Goal: Task Accomplishment & Management: Use online tool/utility

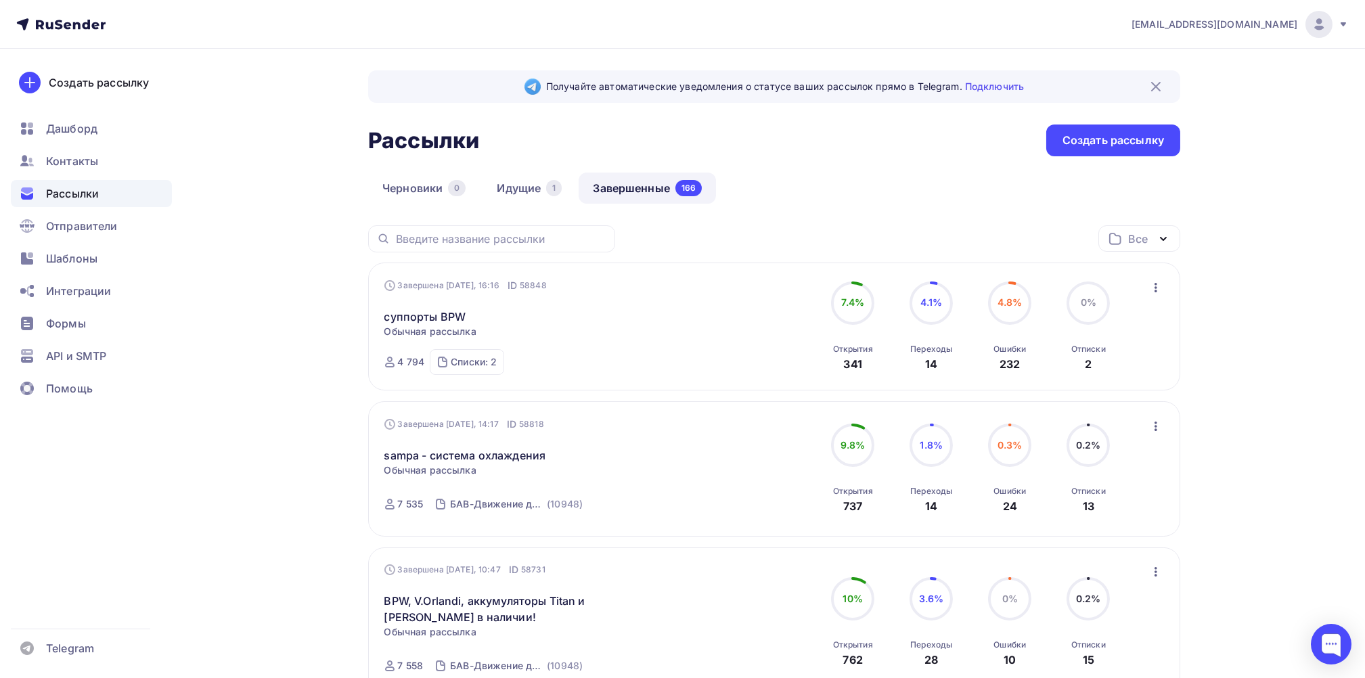
scroll to position [180, 0]
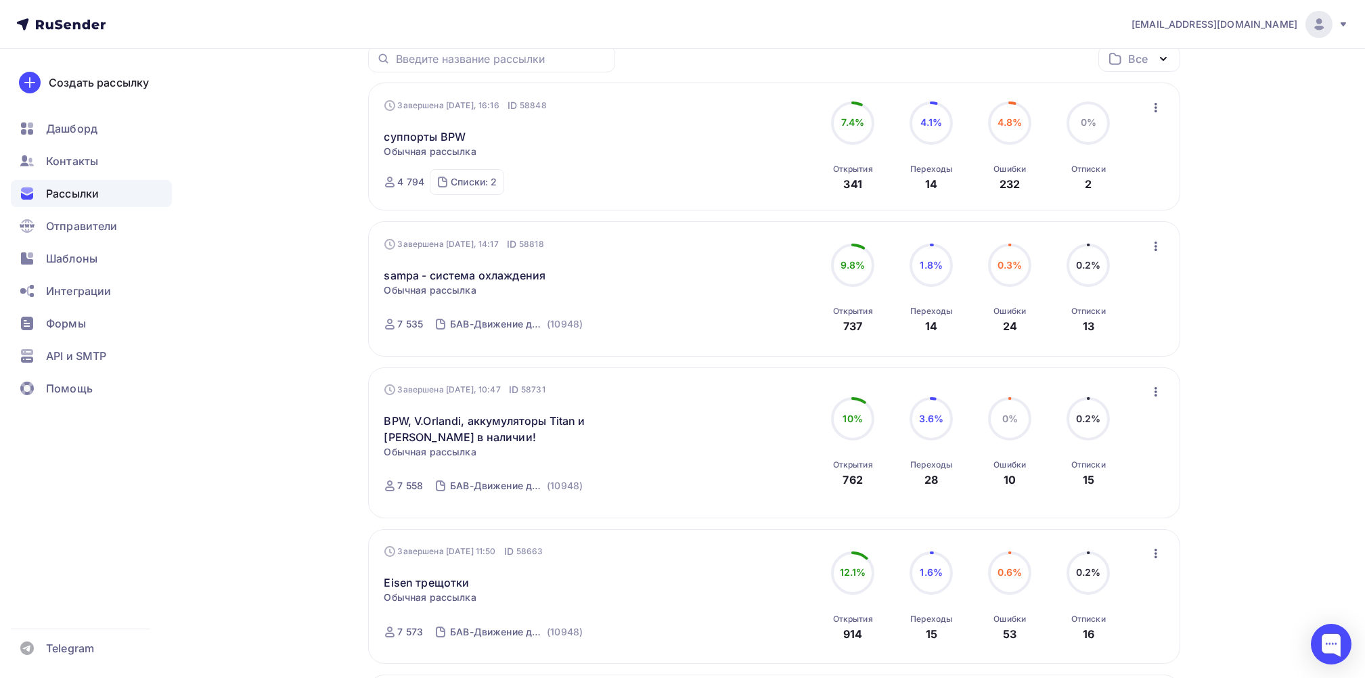
click at [73, 193] on span "Рассылки" at bounding box center [72, 193] width 53 height 16
click at [89, 193] on span "Рассылки" at bounding box center [72, 193] width 53 height 16
click at [77, 252] on span "Шаблоны" at bounding box center [71, 258] width 51 height 16
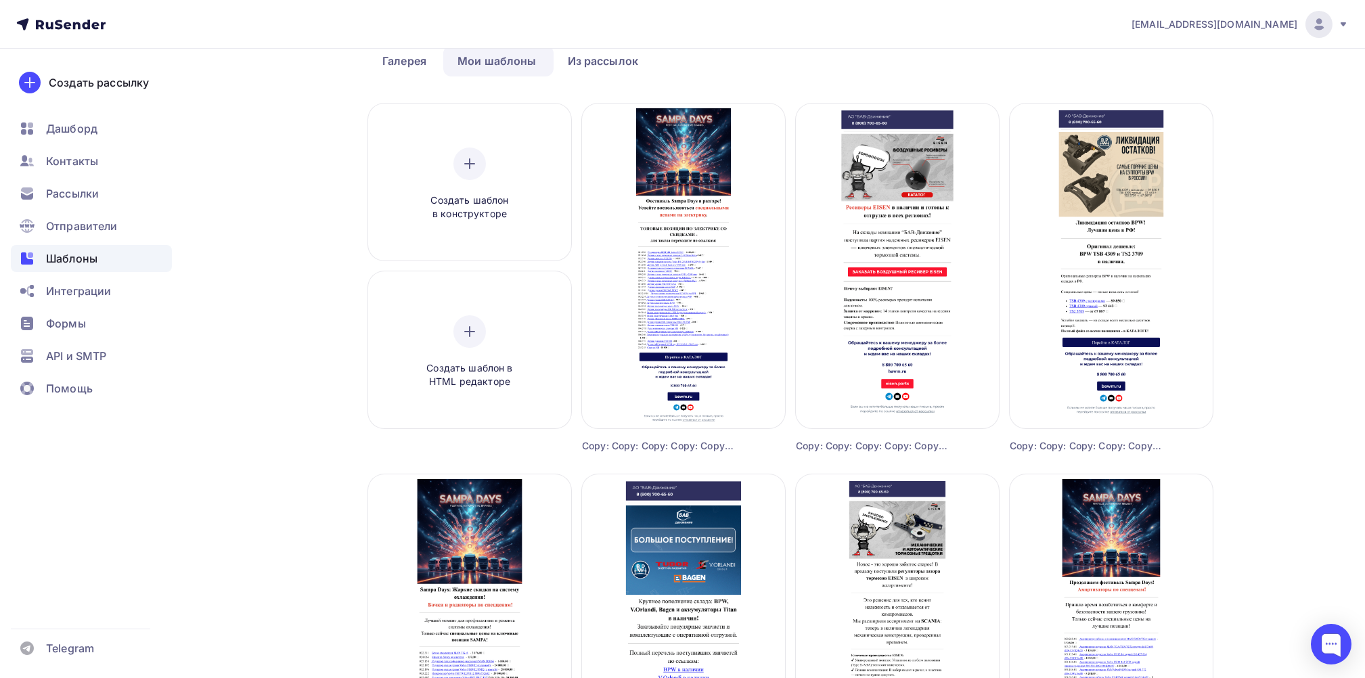
scroll to position [180, 0]
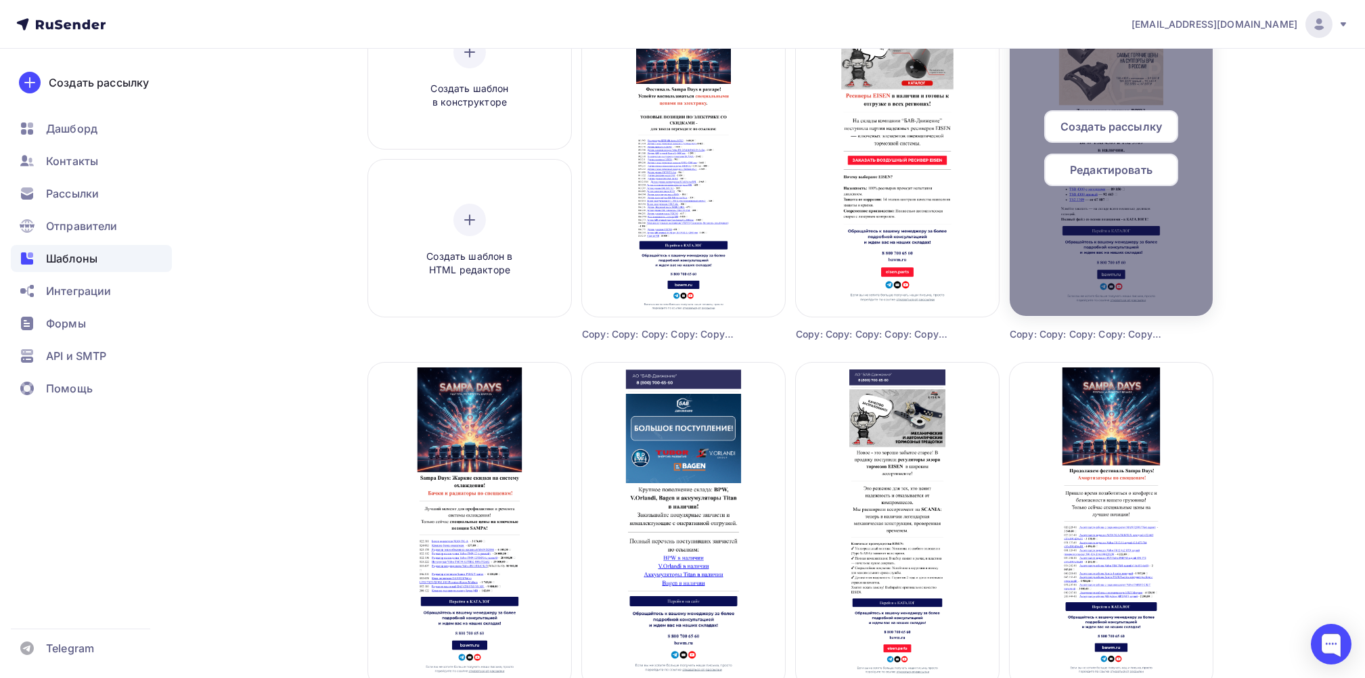
click at [1134, 122] on span "Создать рассылку" at bounding box center [1112, 126] width 102 height 16
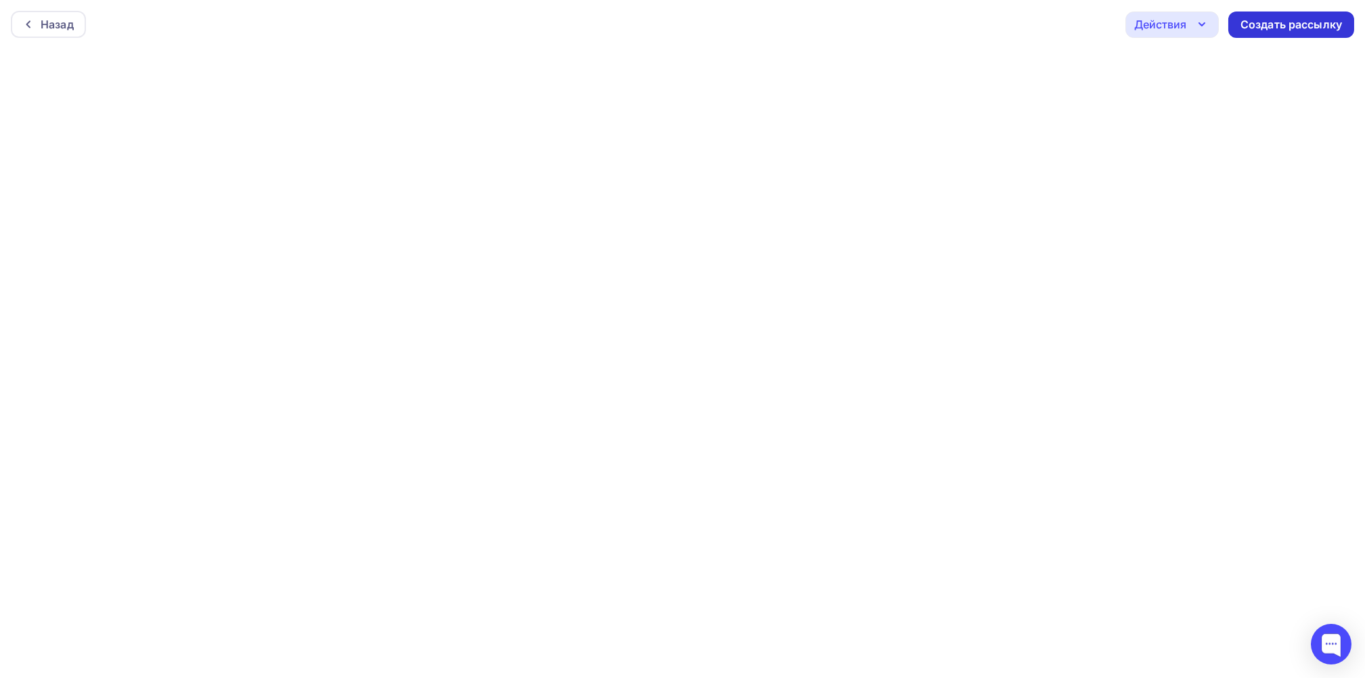
click at [1321, 14] on div "Создать рассылку" at bounding box center [1292, 25] width 126 height 26
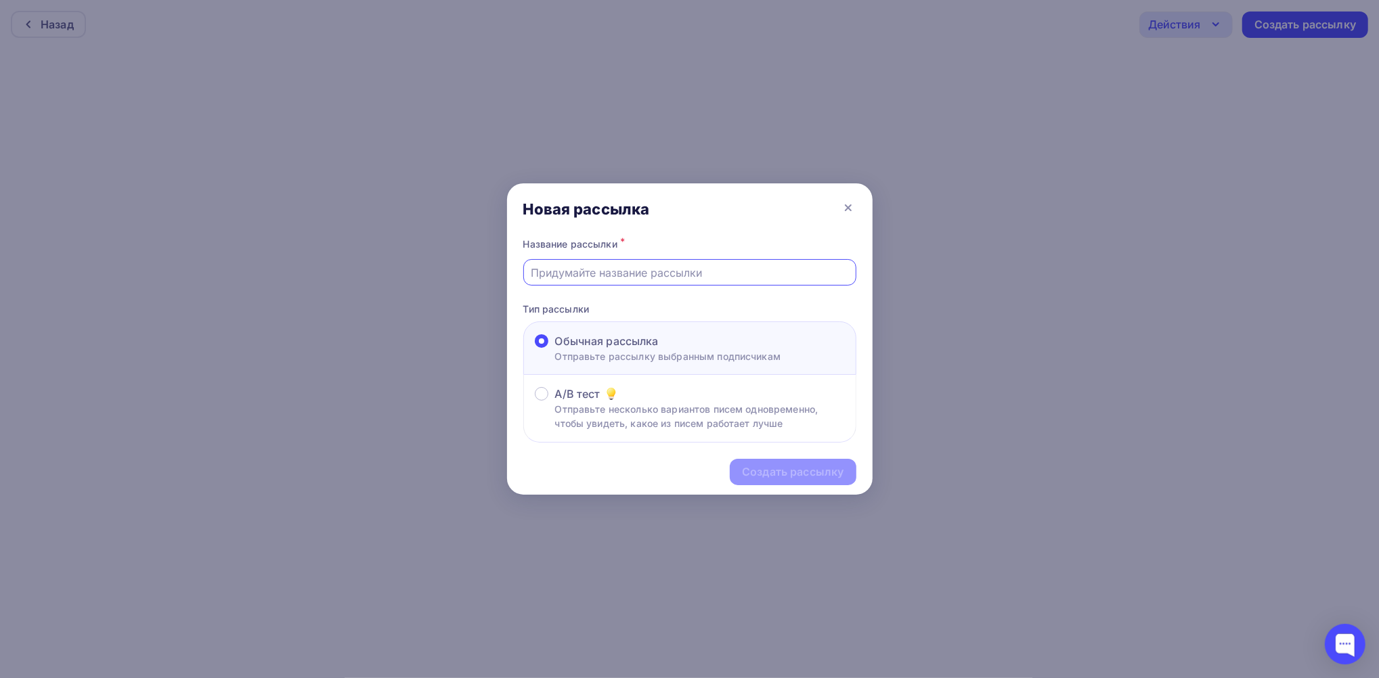
click at [571, 271] on input "text" at bounding box center [689, 273] width 317 height 16
type input "суппорты BPW"
click at [783, 465] on div "Создать рассылку" at bounding box center [793, 472] width 102 height 16
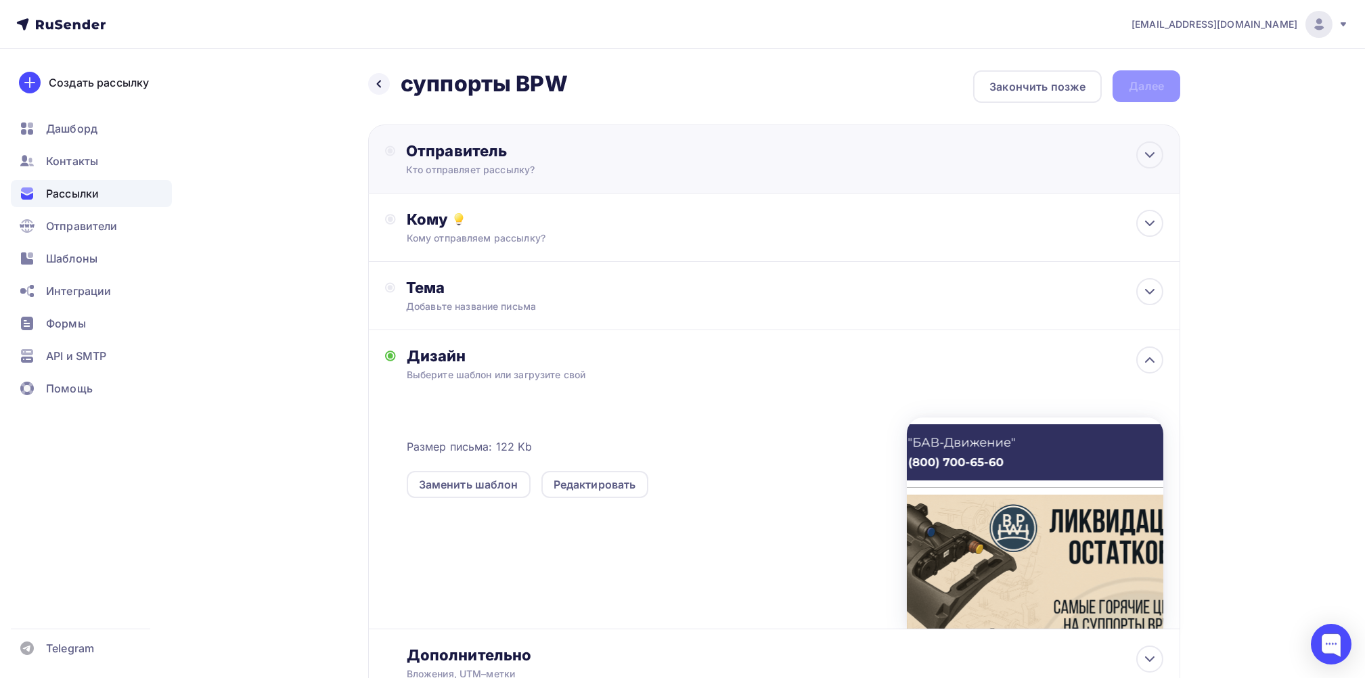
click at [427, 161] on div "Отправитель Кто отправляет рассылку? Email * [EMAIL_ADDRESS][DOMAIN_NAME] [EMAI…" at bounding box center [552, 158] width 293 height 35
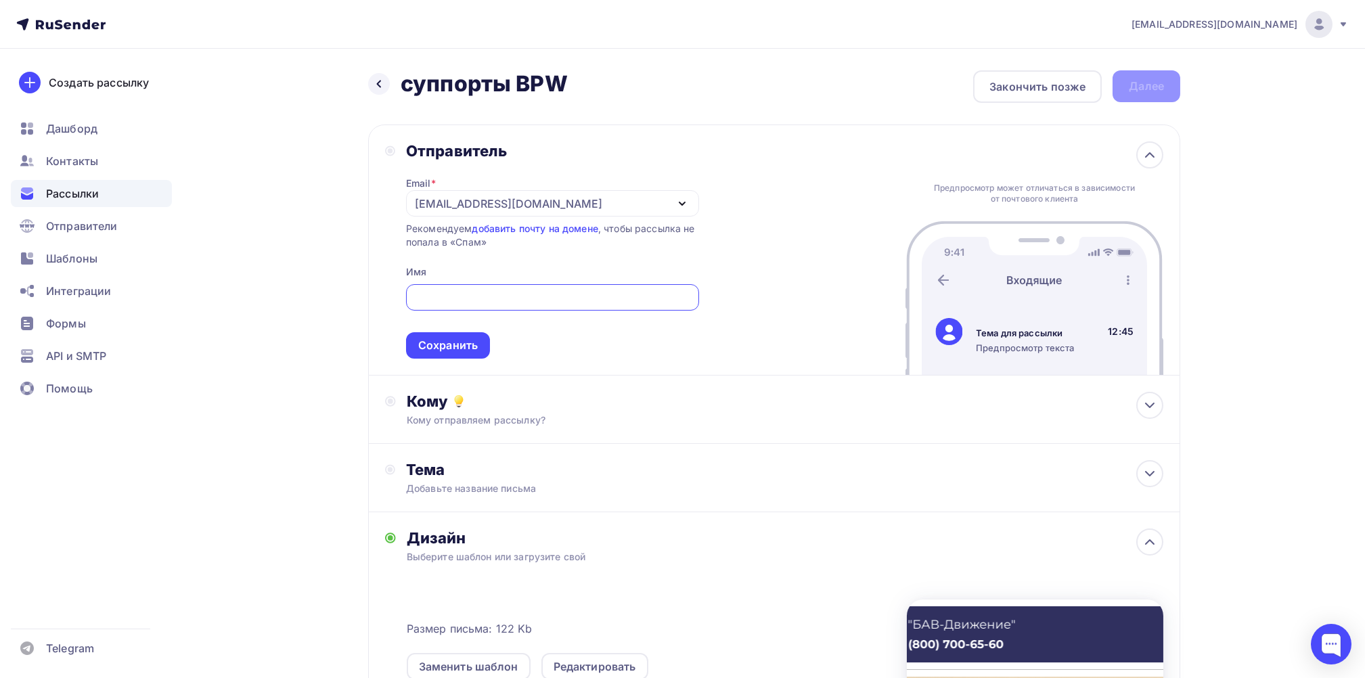
click at [676, 196] on icon "button" at bounding box center [682, 204] width 16 height 16
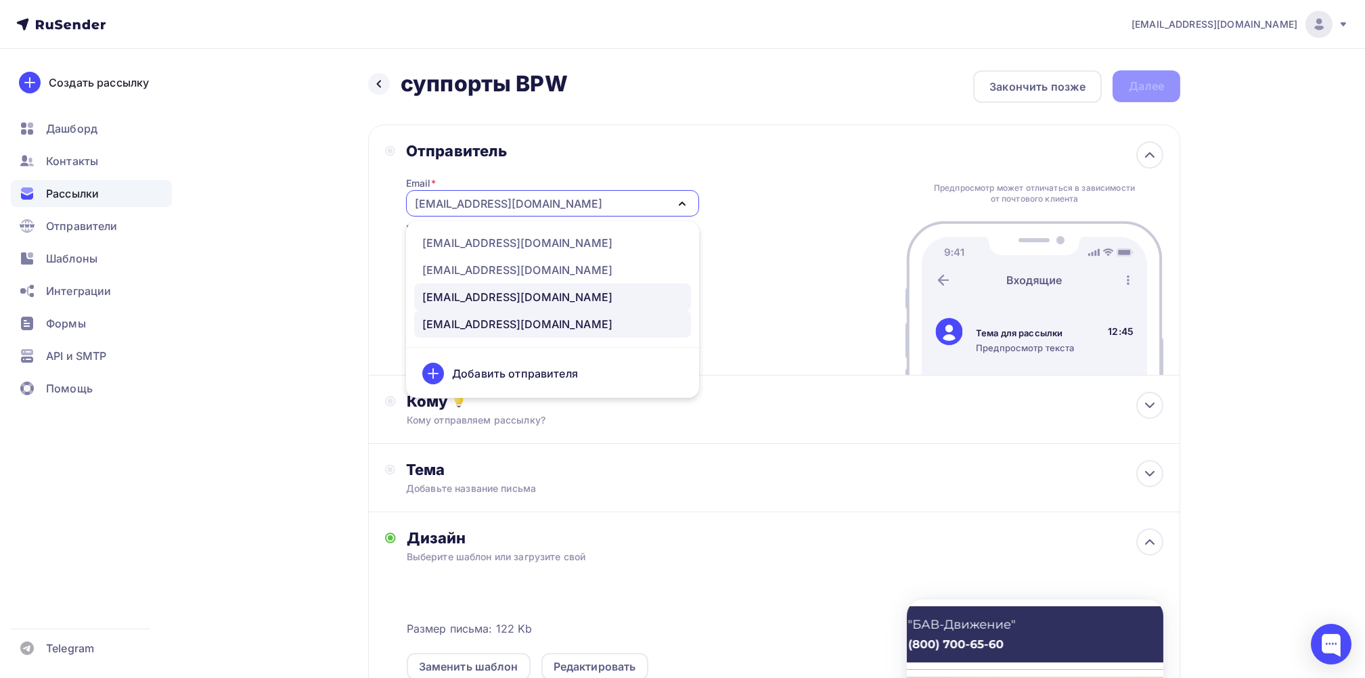
click at [483, 296] on div "[EMAIL_ADDRESS][DOMAIN_NAME]" at bounding box center [517, 297] width 190 height 16
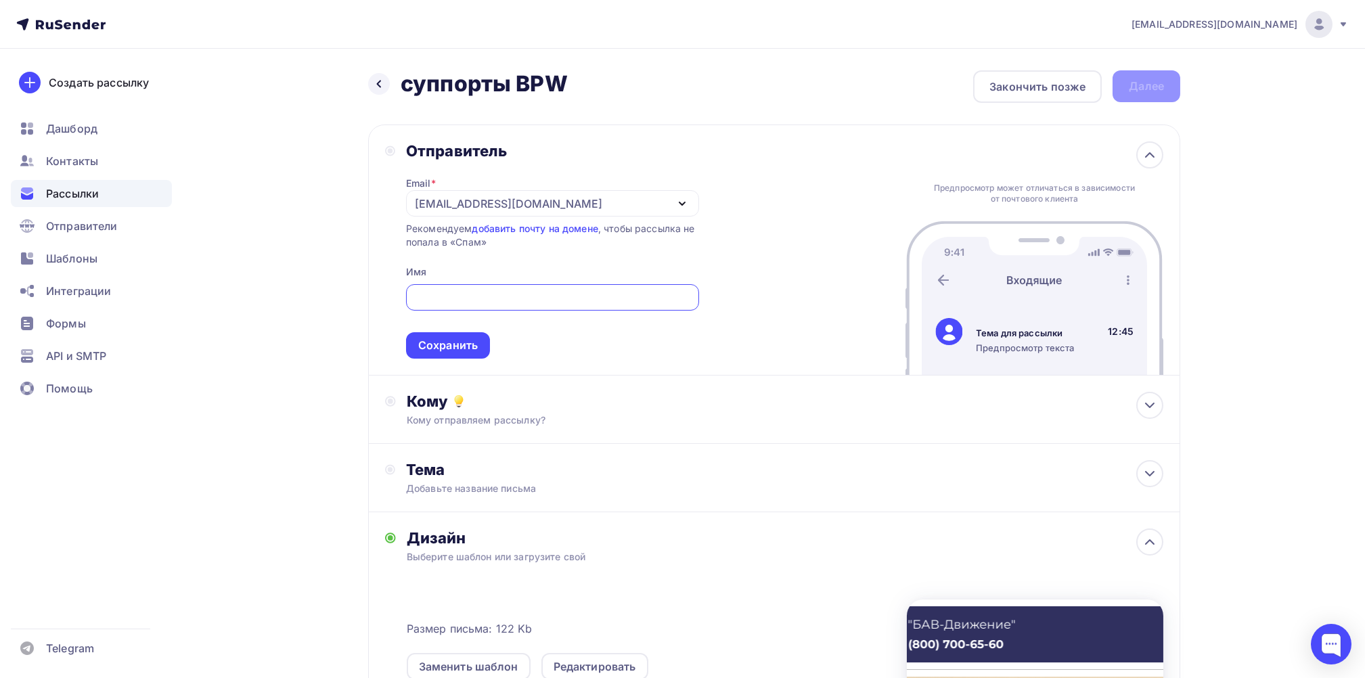
click at [483, 296] on input "text" at bounding box center [553, 298] width 278 height 16
click at [315, 261] on div "Назад суппорты BPW суппорты BPW Закончить позже Далее Отправитель Email * [EMAI…" at bounding box center [683, 508] width 1110 height 919
click at [443, 338] on div "Сохранить" at bounding box center [448, 346] width 60 height 16
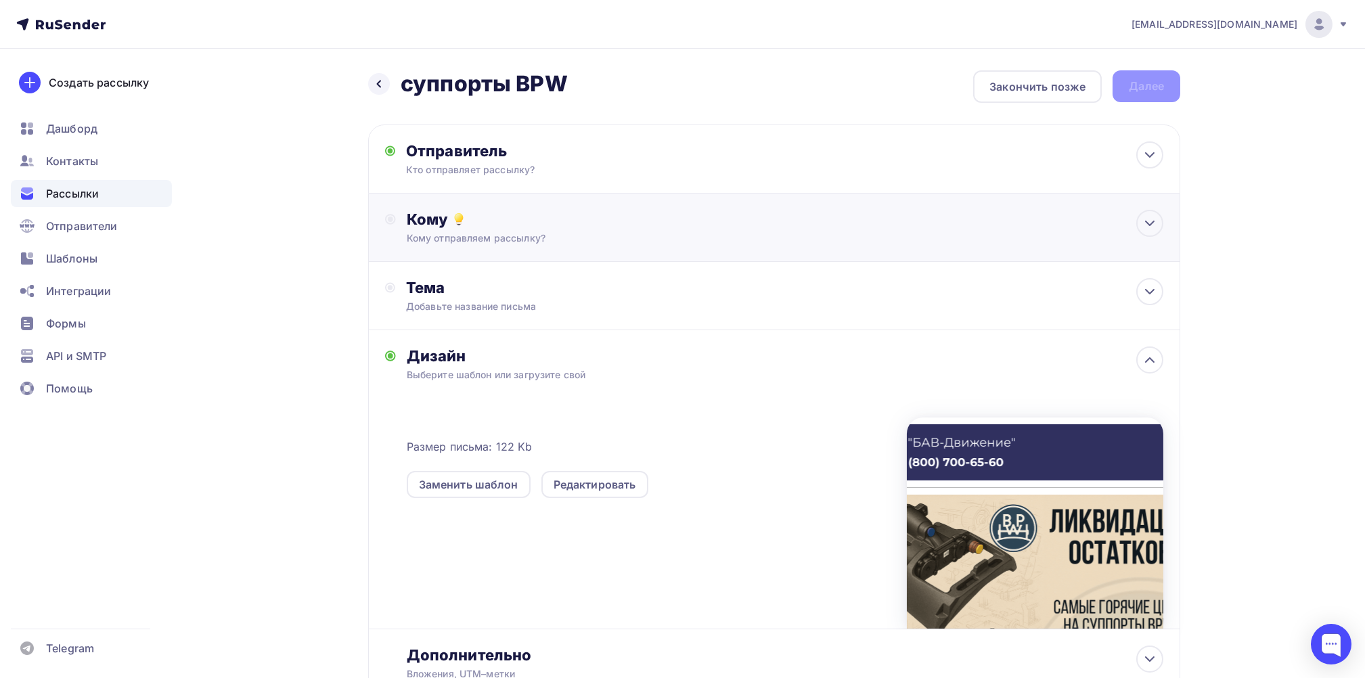
click at [454, 232] on div "Кому отправляем рассылку?" at bounding box center [748, 239] width 682 height 14
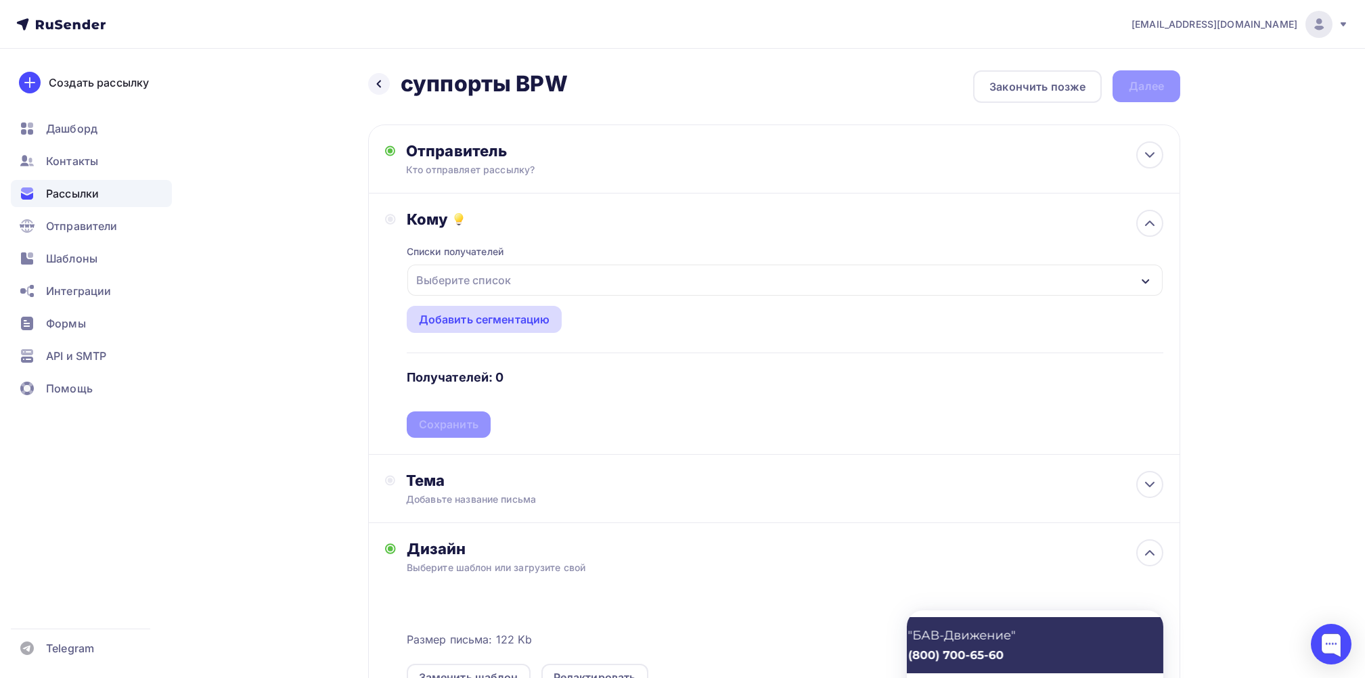
click at [531, 317] on div "Добавить сегментацию" at bounding box center [484, 319] width 131 height 16
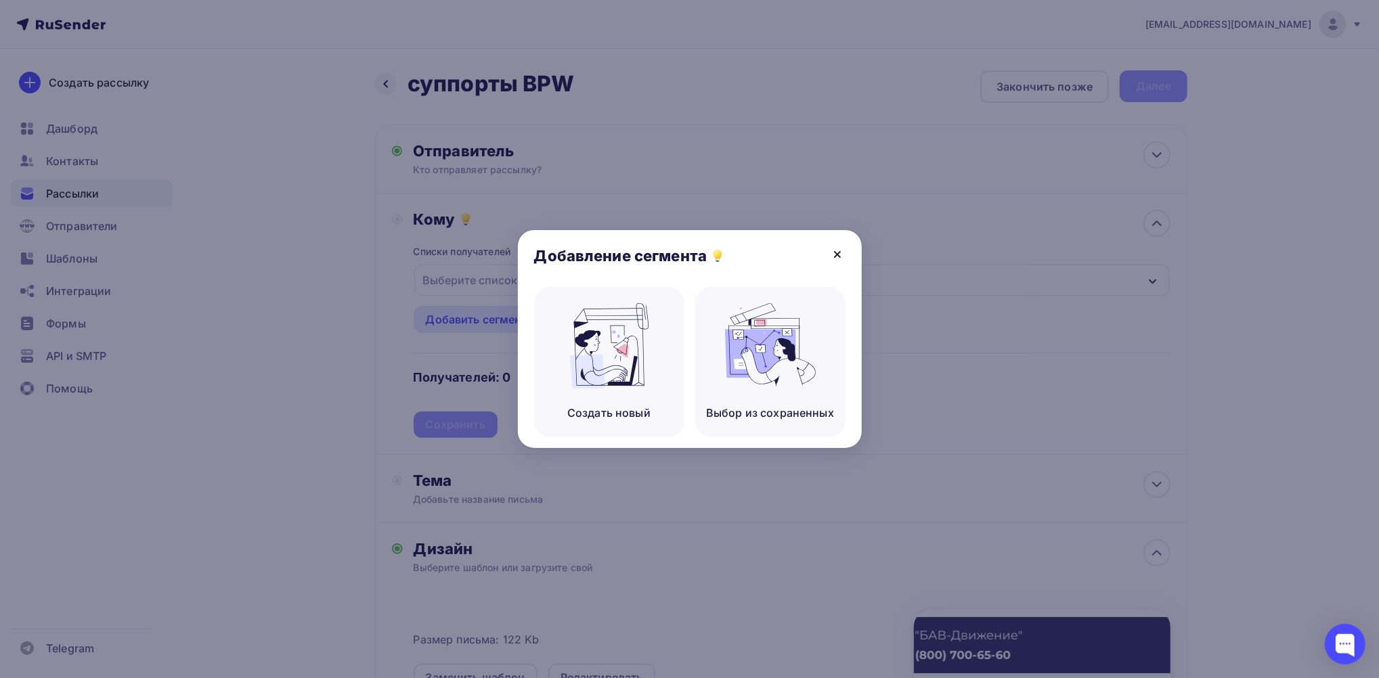
click at [832, 253] on icon at bounding box center [837, 254] width 16 height 16
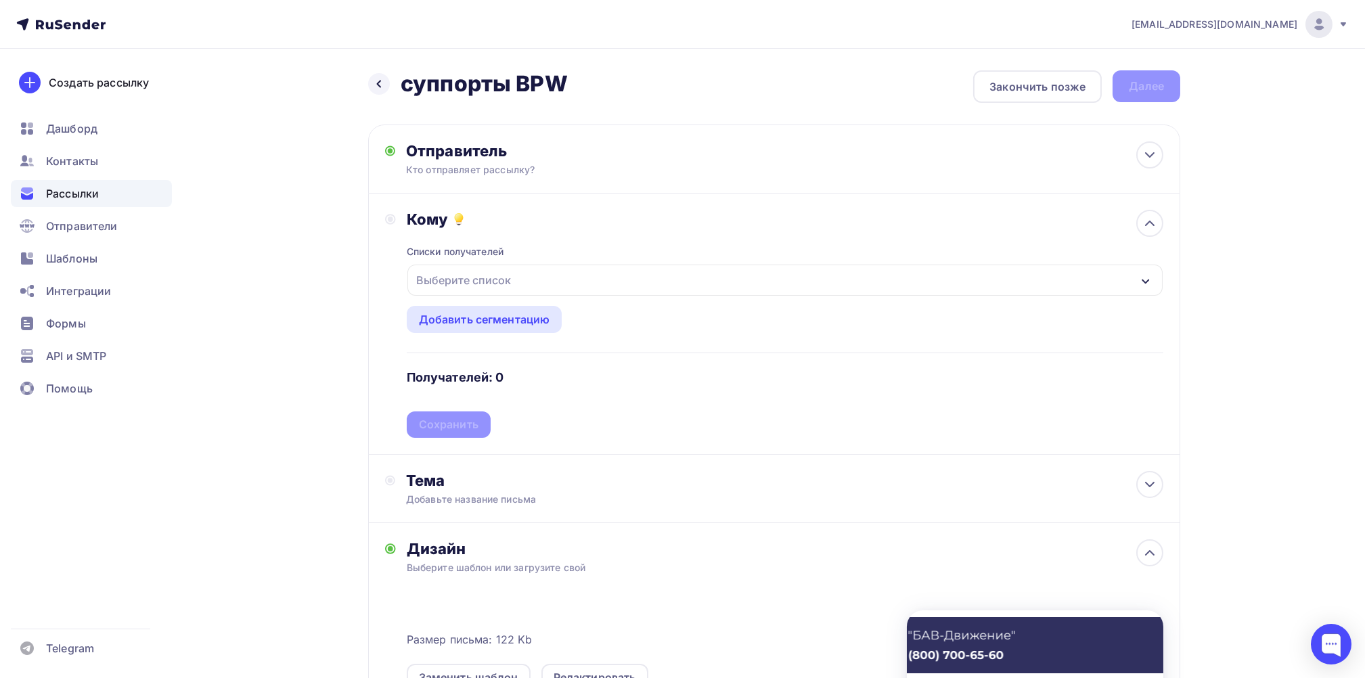
click at [576, 280] on div "Выберите список" at bounding box center [785, 280] width 755 height 31
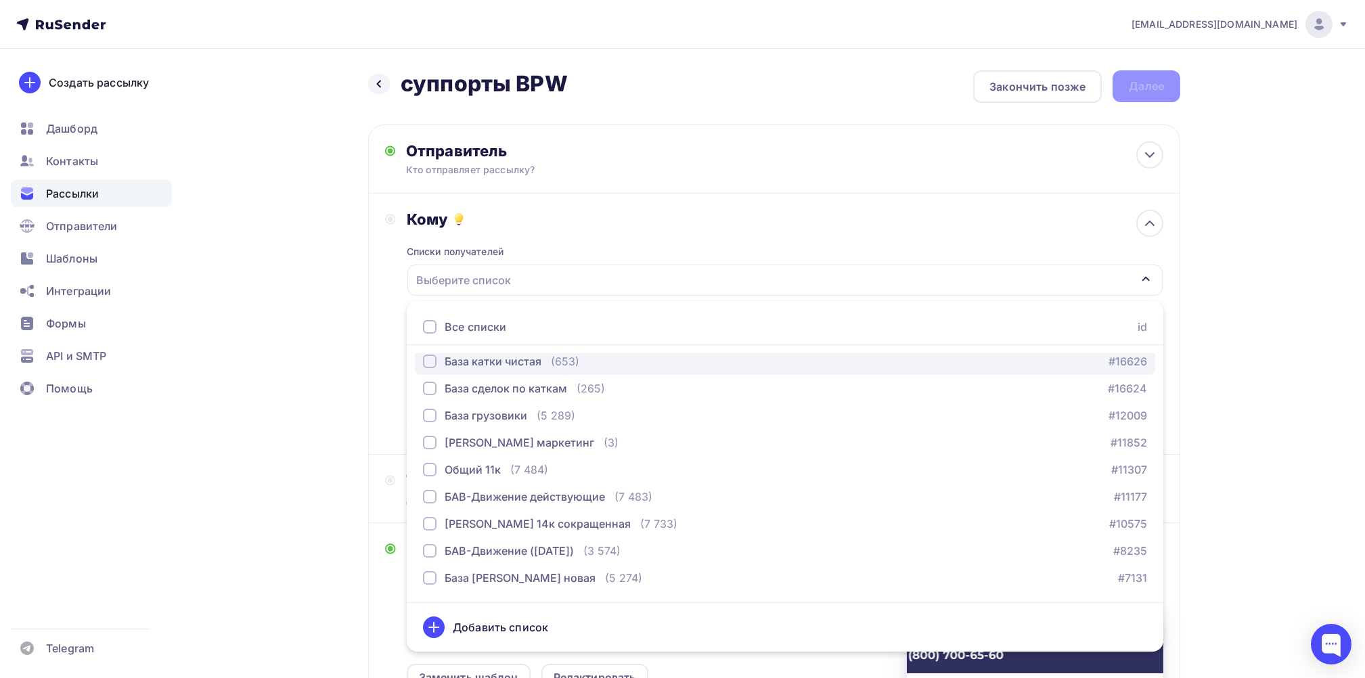
scroll to position [180, 0]
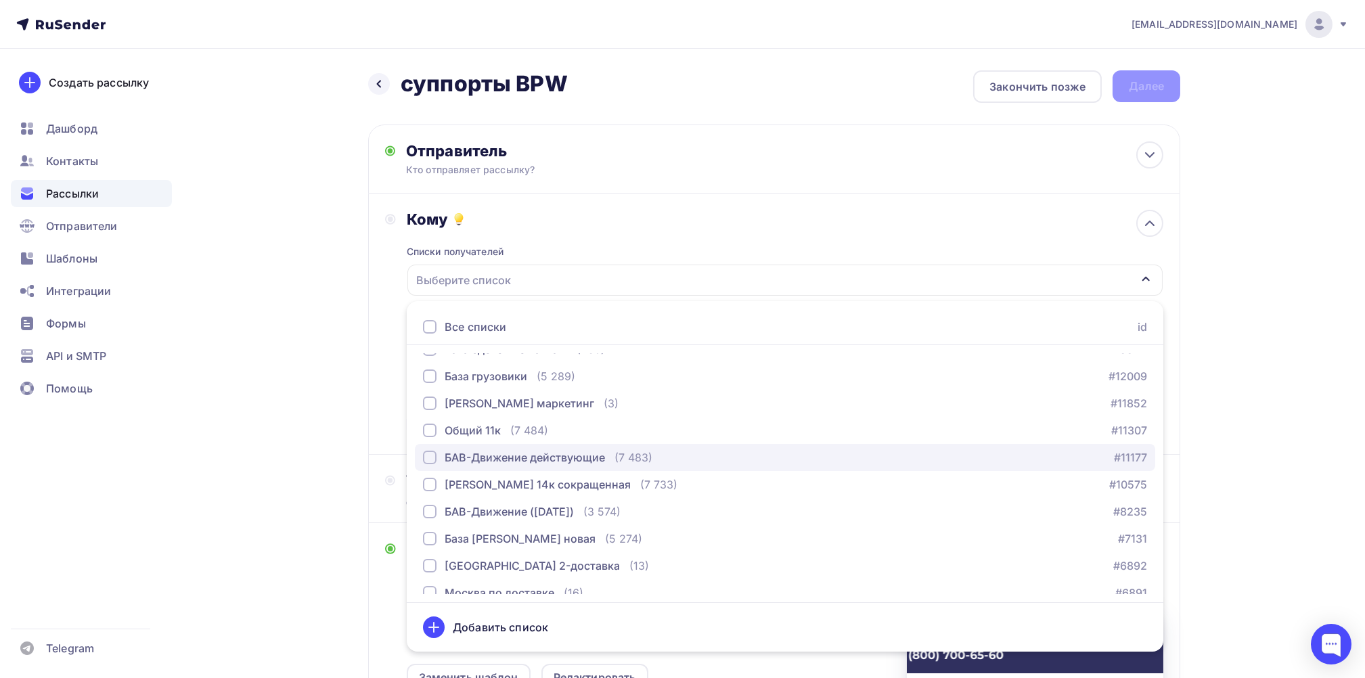
click at [426, 456] on div "button" at bounding box center [430, 458] width 14 height 14
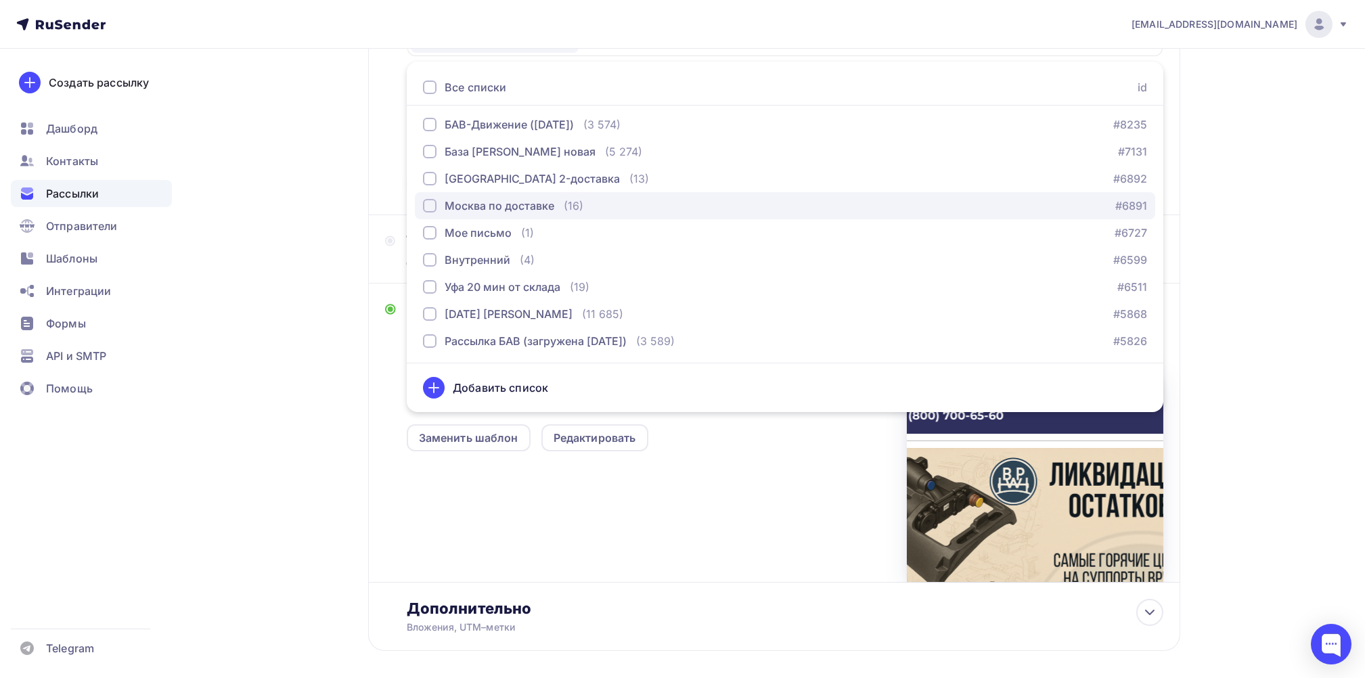
scroll to position [271, 0]
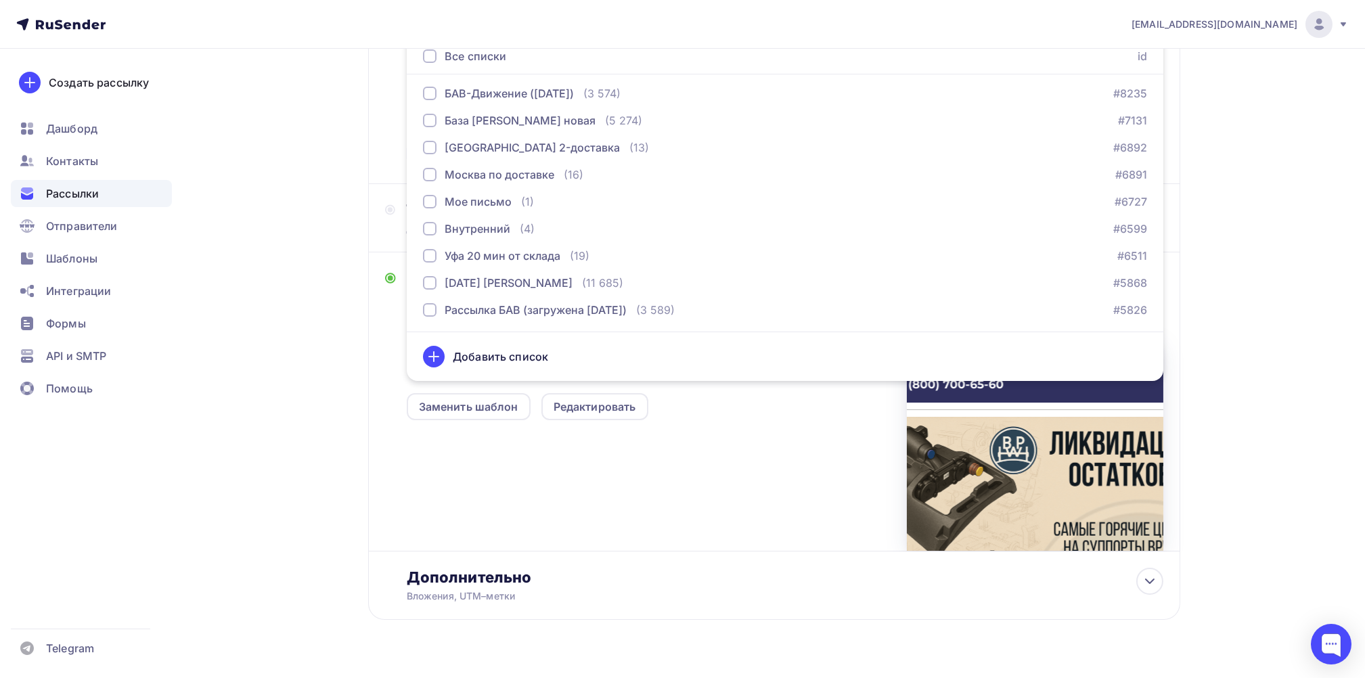
click at [1261, 282] on div "[EMAIL_ADDRESS][DOMAIN_NAME] Аккаунт Тарифы Выйти Создать рассылку [GEOGRAPHIC_…" at bounding box center [682, 218] width 1365 height 978
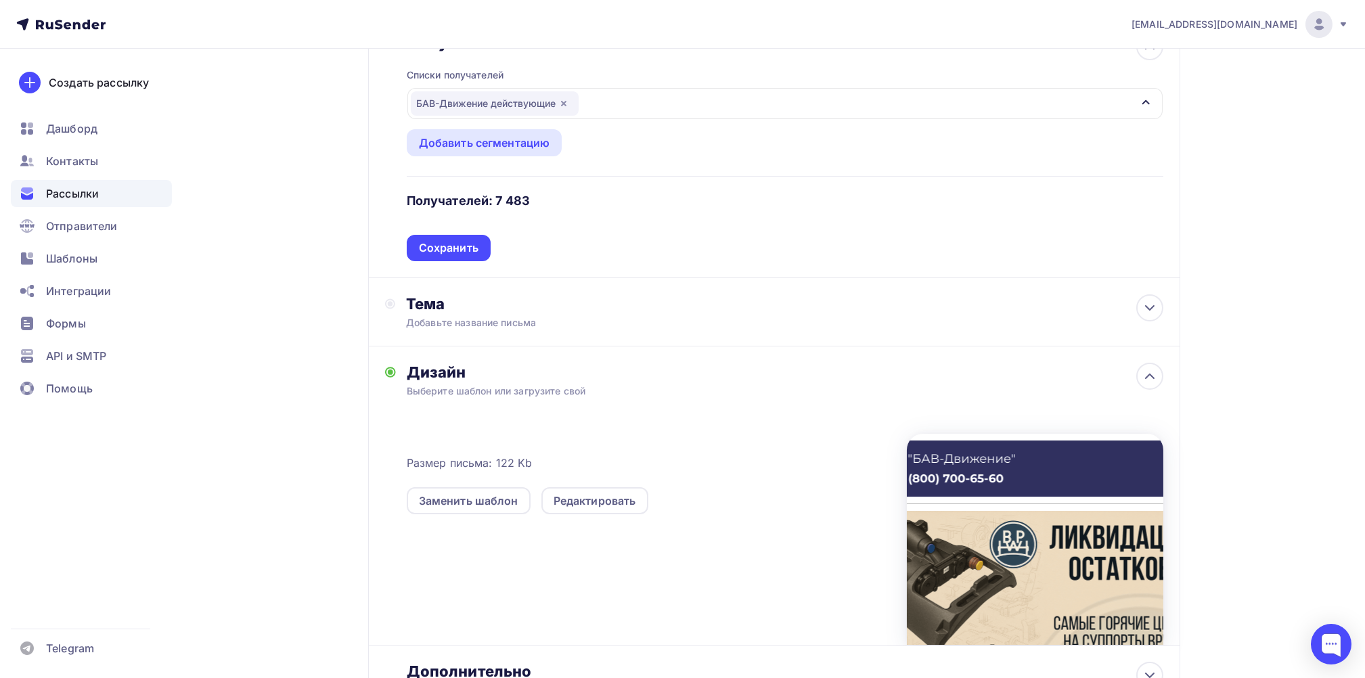
scroll to position [180, 0]
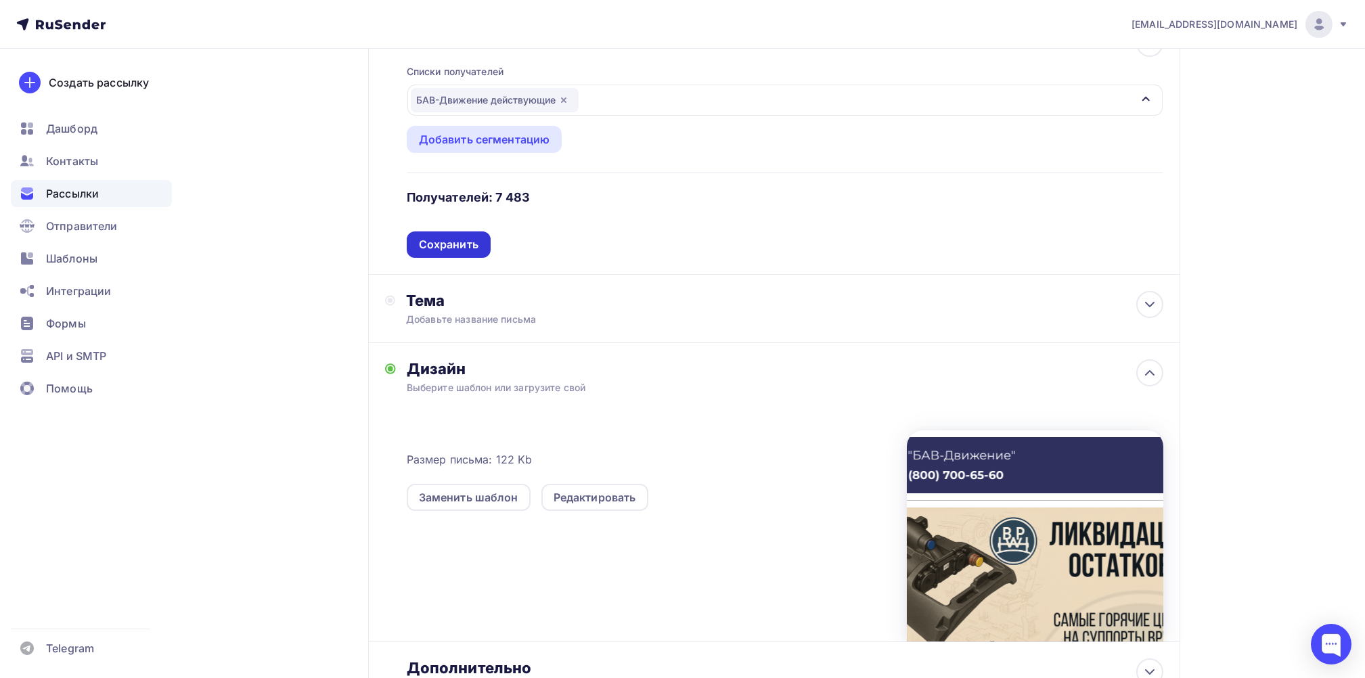
click at [463, 245] on div "Сохранить" at bounding box center [449, 245] width 60 height 16
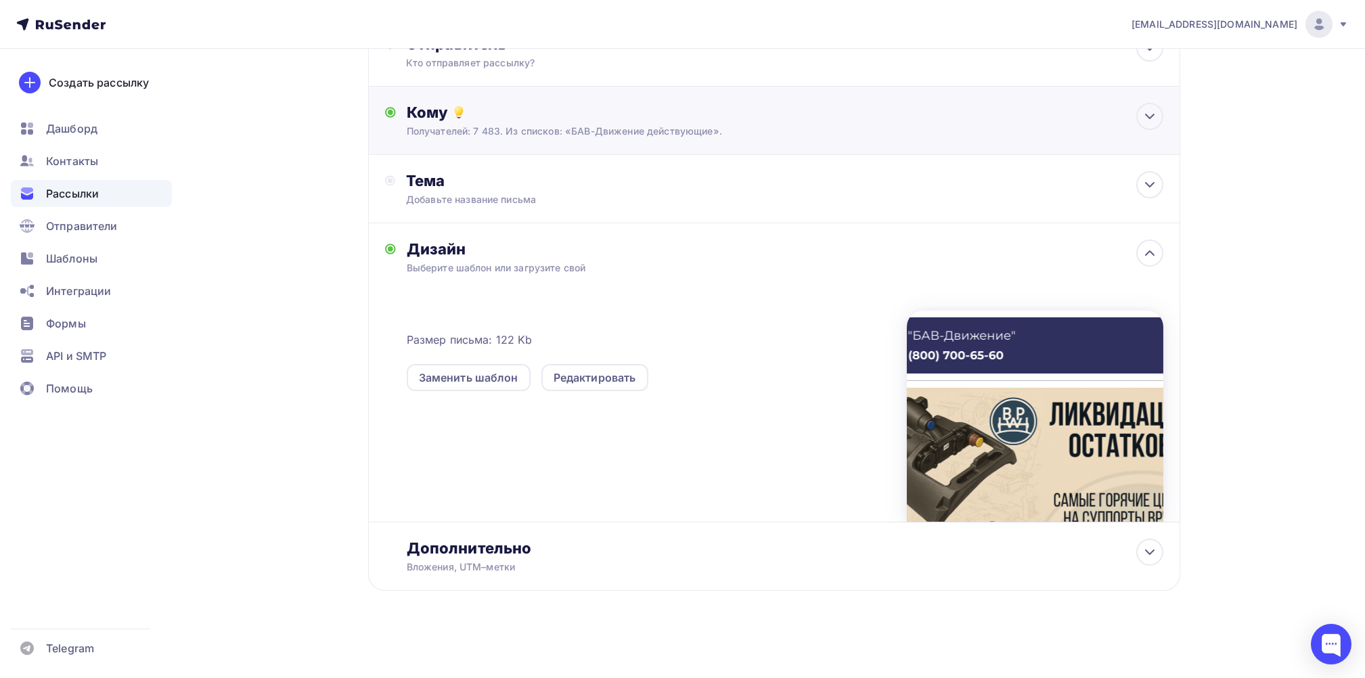
scroll to position [106, 0]
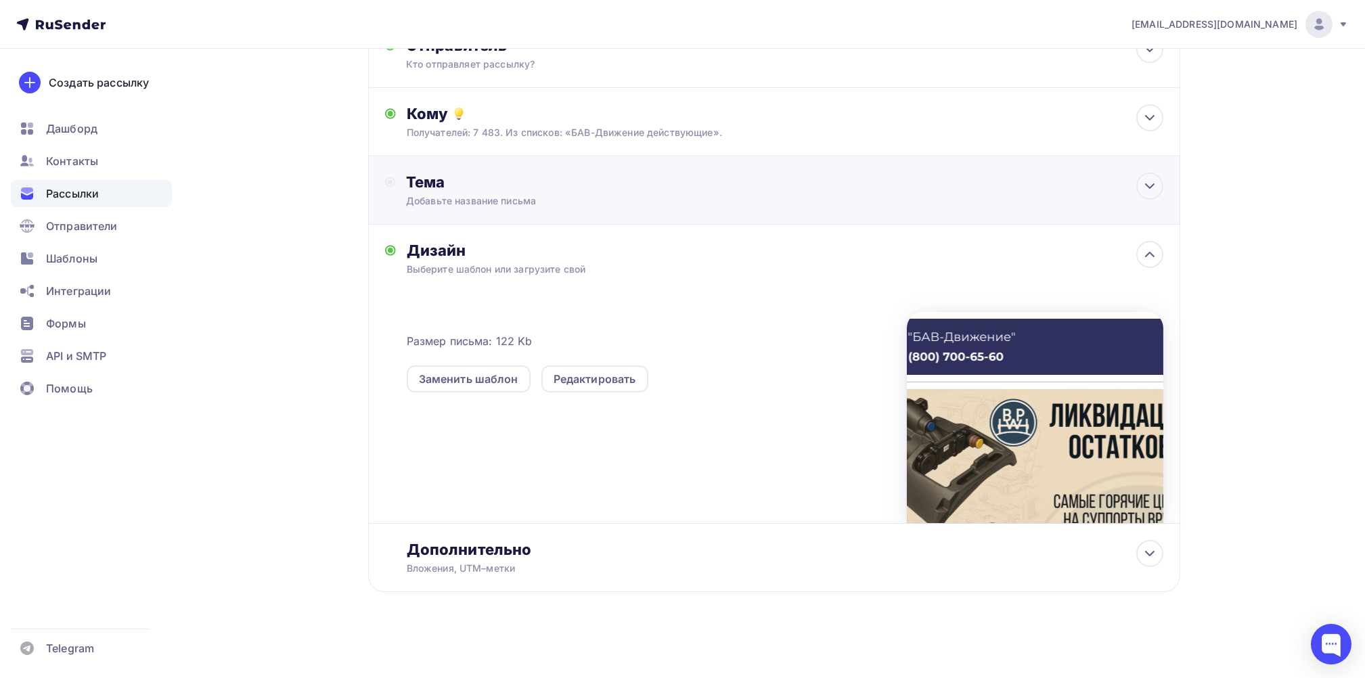
click at [439, 205] on div "Добавьте название письма" at bounding box center [526, 201] width 241 height 14
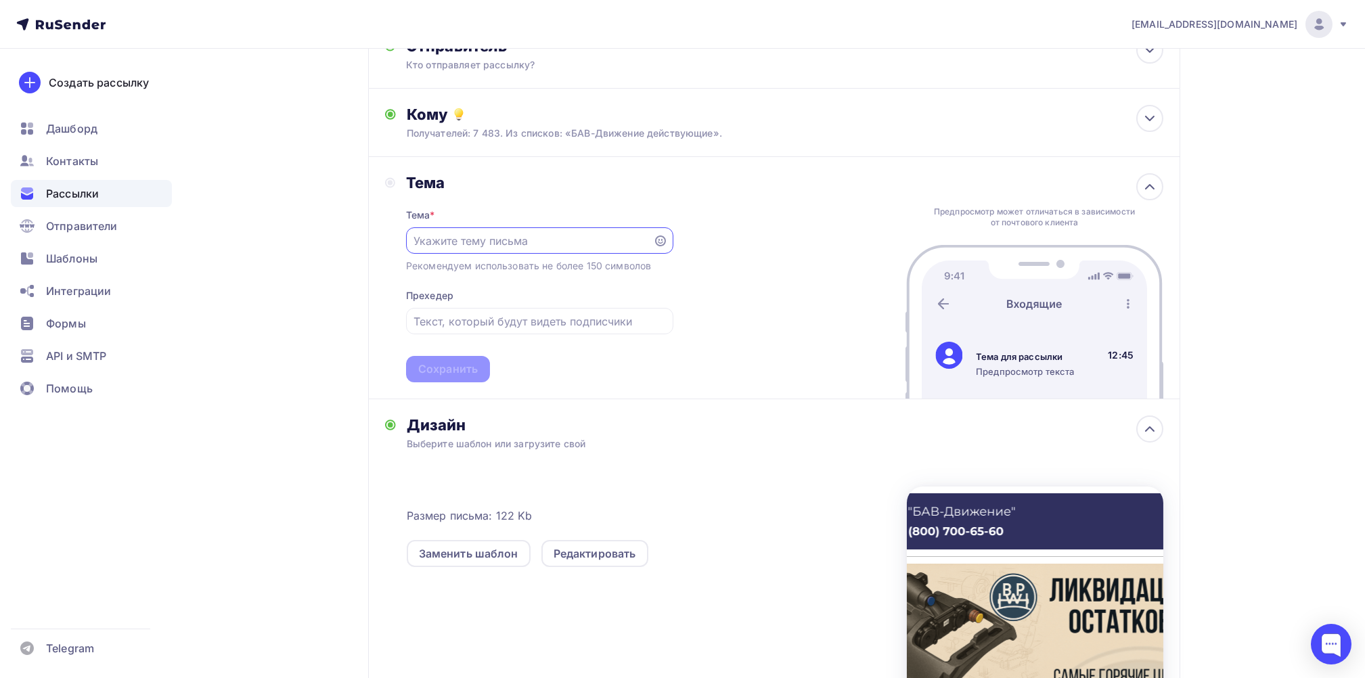
scroll to position [0, 0]
click at [426, 236] on input "text" at bounding box center [530, 241] width 232 height 16
paste input "Ликвидация остатков BPW! Лучшая цена в [GEOGRAPHIC_DATA]"
type input "Ликвидация остатков BPW! Лучшая цена в [GEOGRAPHIC_DATA]"
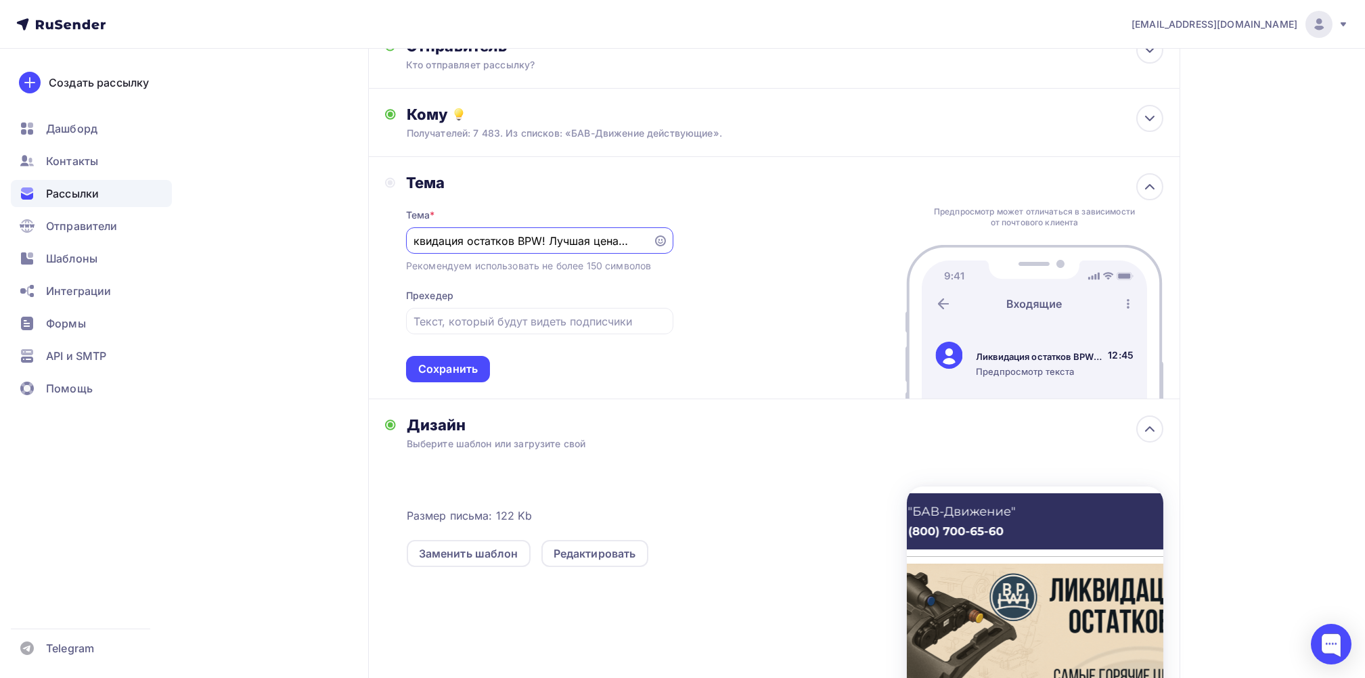
scroll to position [0, 0]
click at [437, 321] on input "text" at bounding box center [540, 321] width 252 height 16
paste input "Оригинал дешевле: BPW TSB 4309 и TS2 3709 в наличии"
type input "Оригинал дешевле: BPW TSB 4309 и TS2 3709 в наличии"
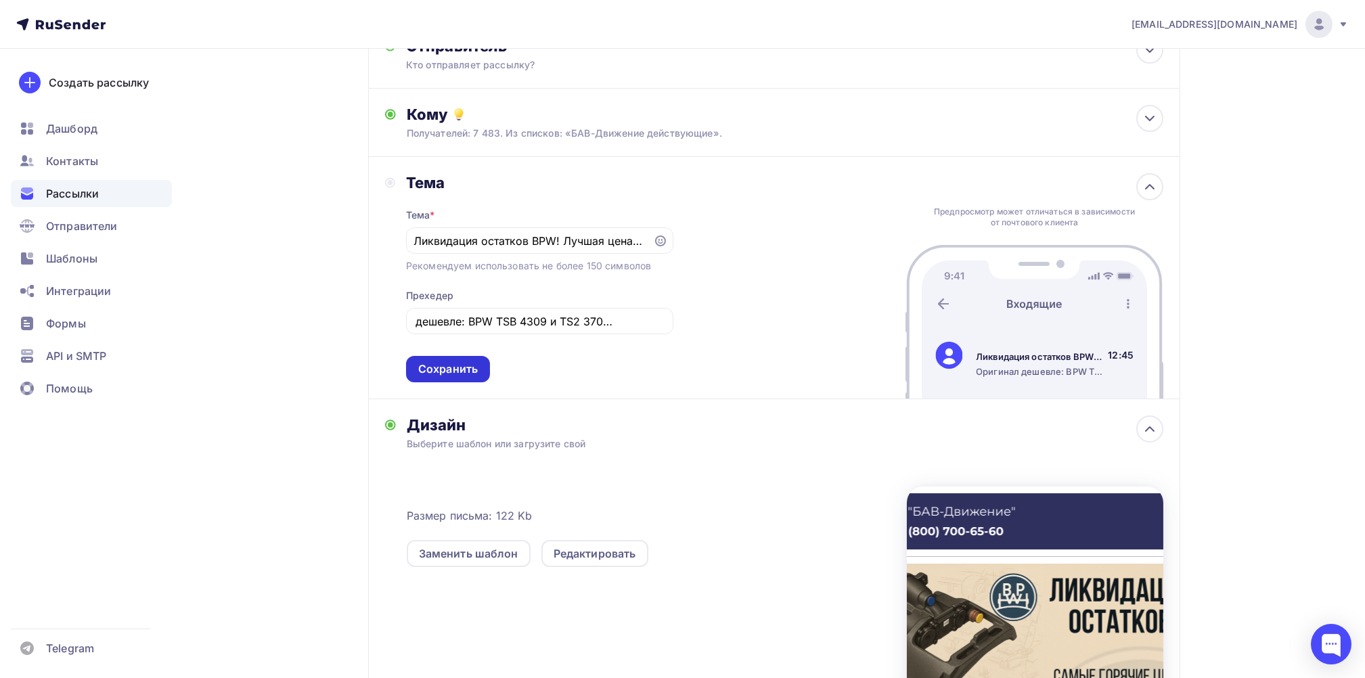
scroll to position [0, 0]
click at [440, 366] on div "Сохранить" at bounding box center [448, 369] width 60 height 16
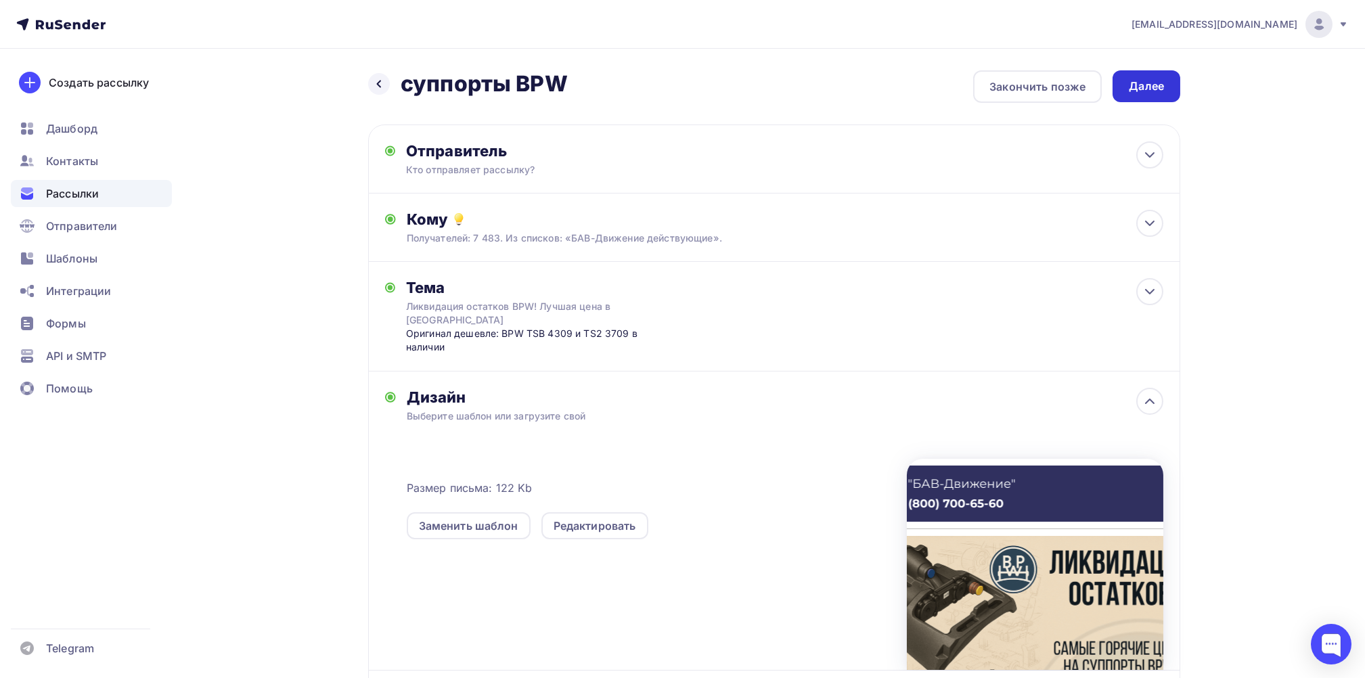
click at [1155, 82] on div "Далее" at bounding box center [1146, 87] width 35 height 16
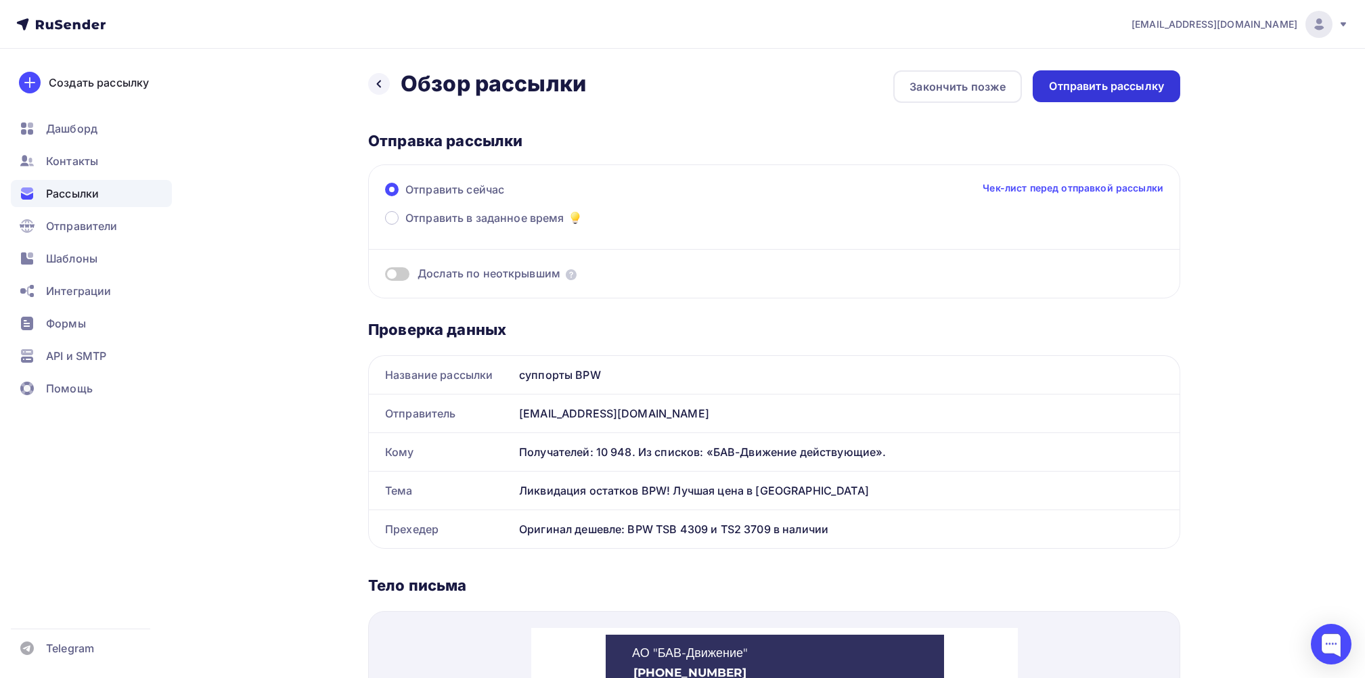
click at [1123, 87] on div "Отправить рассылку" at bounding box center [1106, 87] width 115 height 16
